Goal: Task Accomplishment & Management: Use online tool/utility

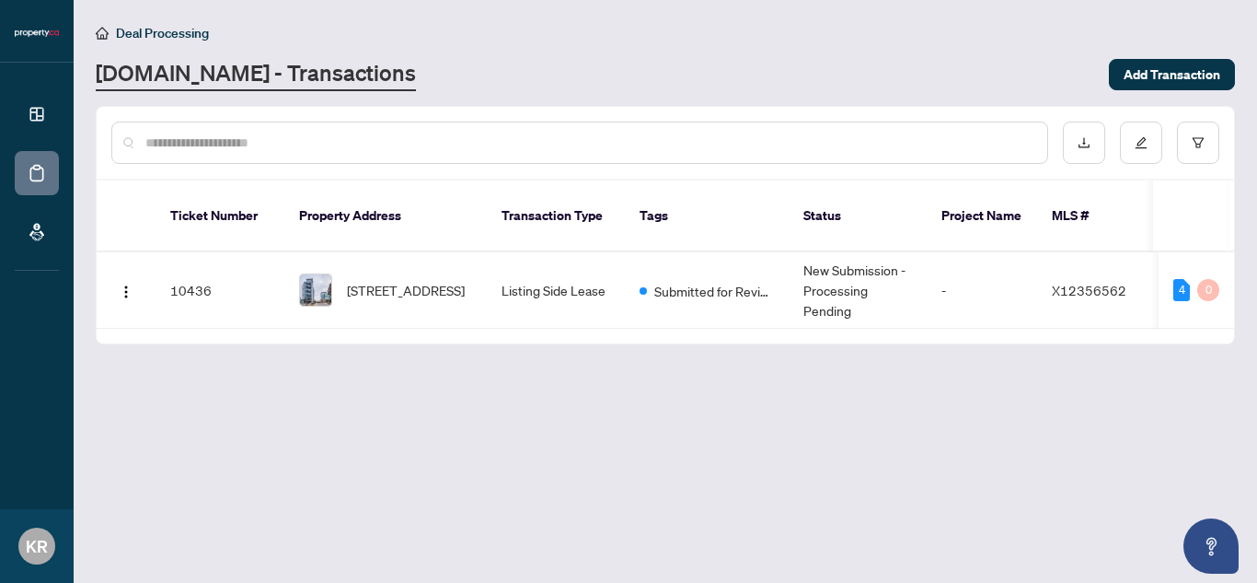
drag, startPoint x: 652, startPoint y: 11, endPoint x: 650, endPoint y: 0, distance: 11.2
click at [652, 11] on main "Deal Processing [DOMAIN_NAME] - Transactions Add Transaction Ticket Number Prop…" at bounding box center [666, 291] width 1184 height 583
